Goal: Book appointment/travel/reservation

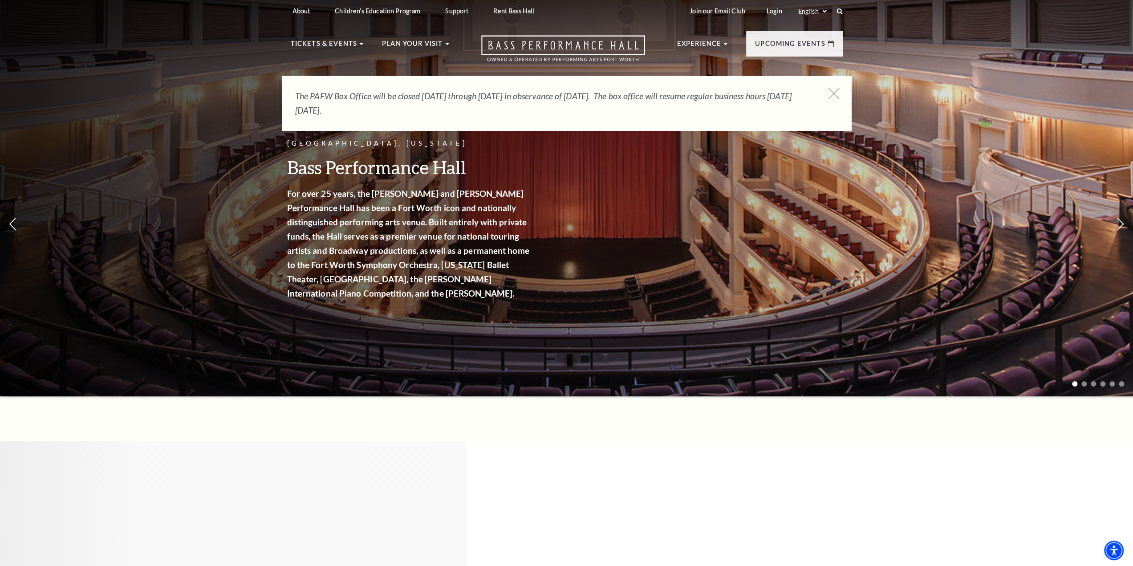
click at [831, 92] on icon at bounding box center [833, 93] width 11 height 11
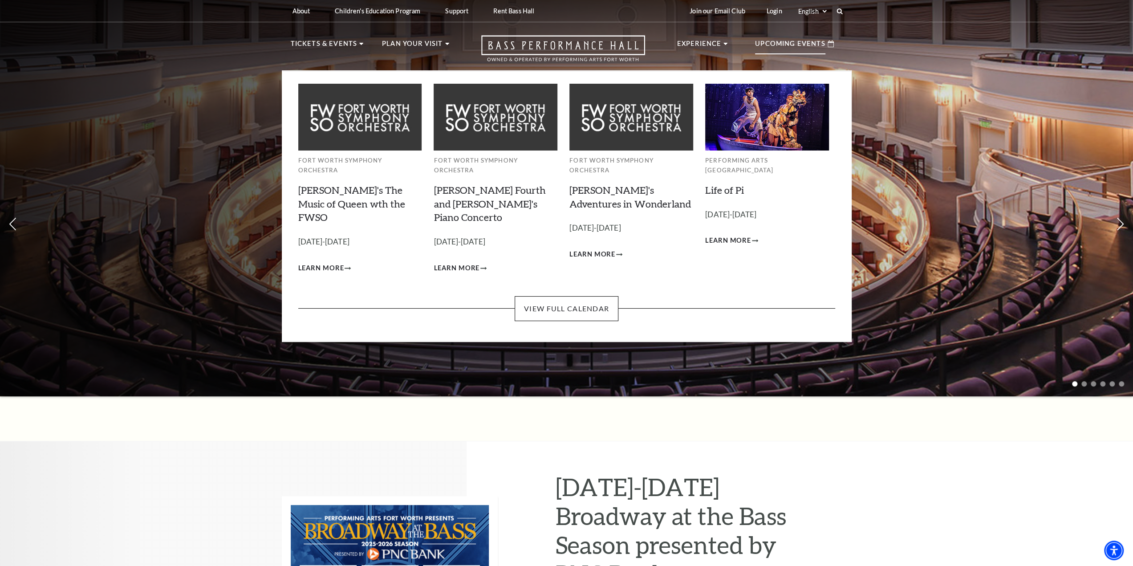
click at [792, 37] on div "Upcoming Events" at bounding box center [794, 43] width 97 height 25
click at [564, 296] on link "View Full Calendar" at bounding box center [567, 308] width 104 height 25
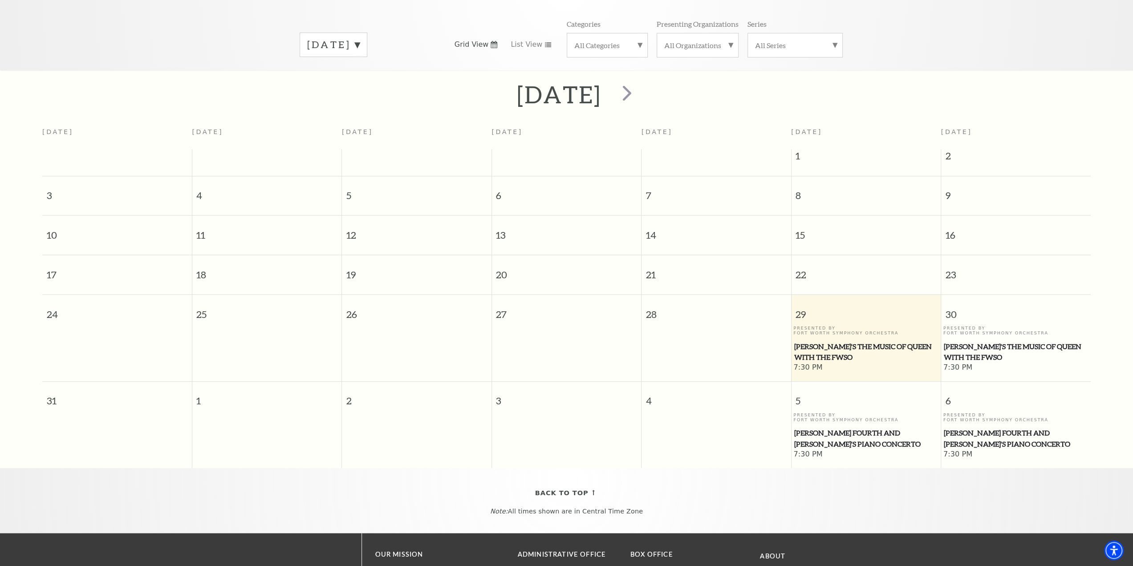
scroll to position [124, 0]
click at [984, 348] on span "[PERSON_NAME]'s The Music of Queen with the FWSO" at bounding box center [1016, 353] width 144 height 22
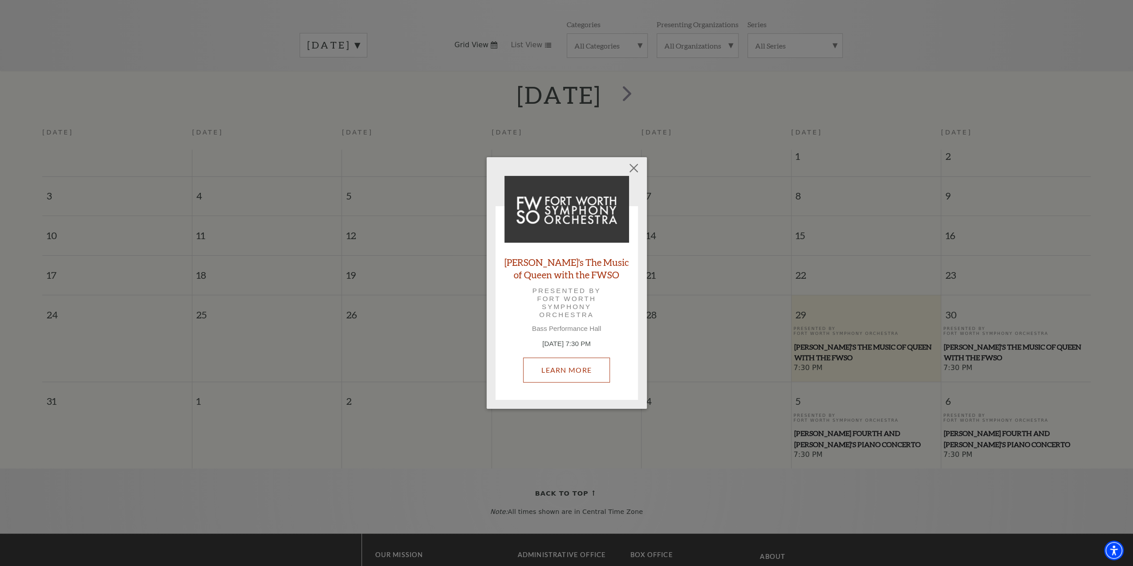
click at [566, 373] on link "Learn More" at bounding box center [566, 370] width 87 height 25
